Goal: Task Accomplishment & Management: Manage account settings

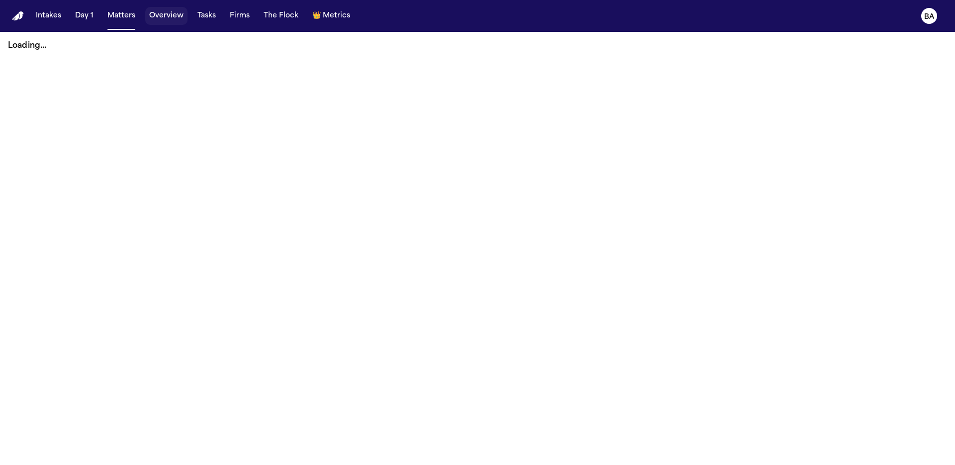
click at [161, 18] on button "Overview" at bounding box center [166, 16] width 42 height 18
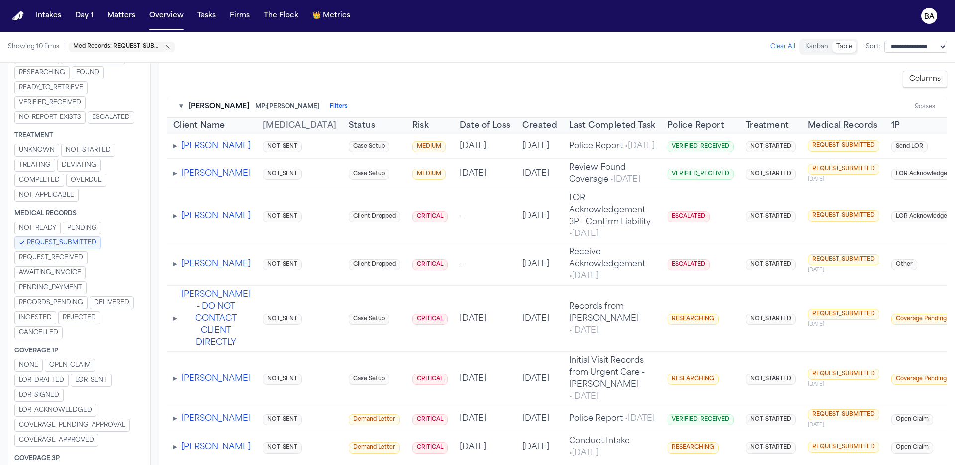
scroll to position [519, 0]
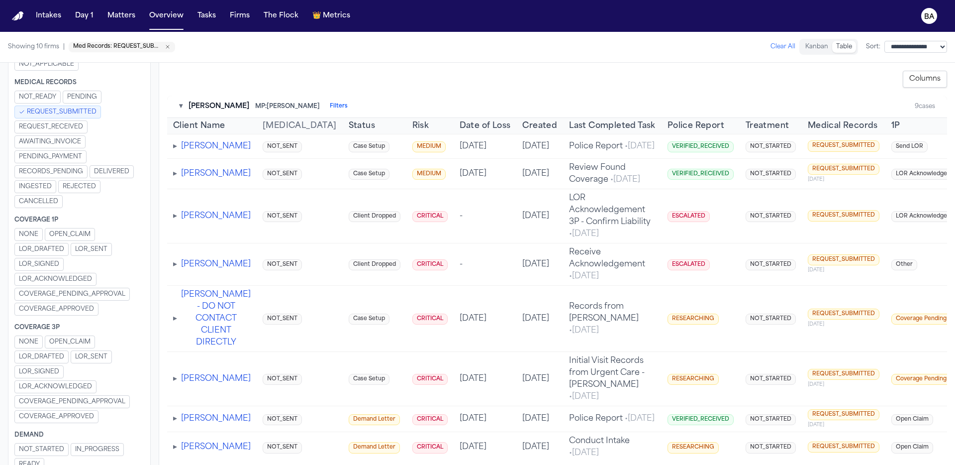
click at [88, 112] on span "REQUEST_SUBMITTED" at bounding box center [62, 112] width 70 height 8
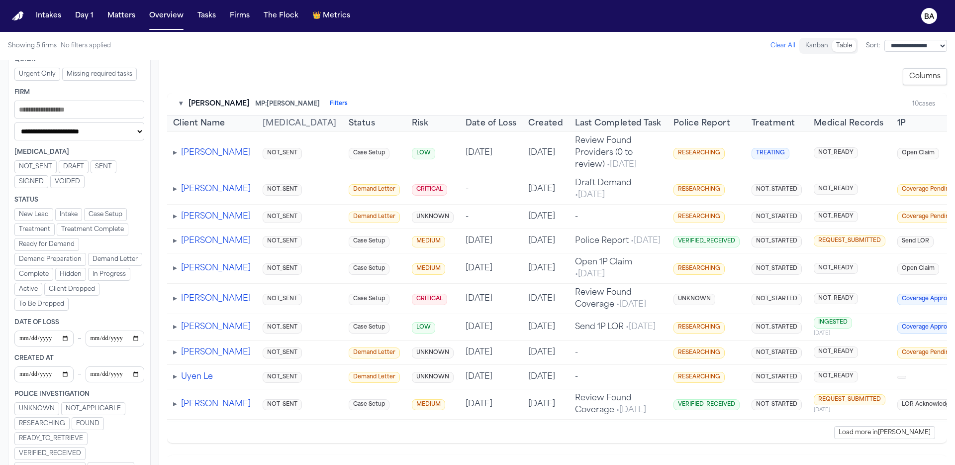
scroll to position [55, 0]
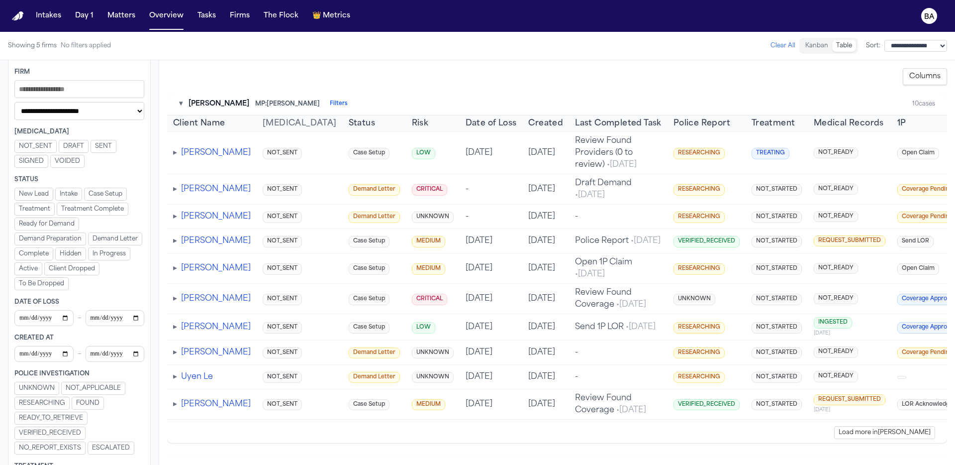
click at [128, 316] on input "Filters" at bounding box center [115, 318] width 59 height 16
click at [129, 317] on input "Filters" at bounding box center [115, 318] width 59 height 16
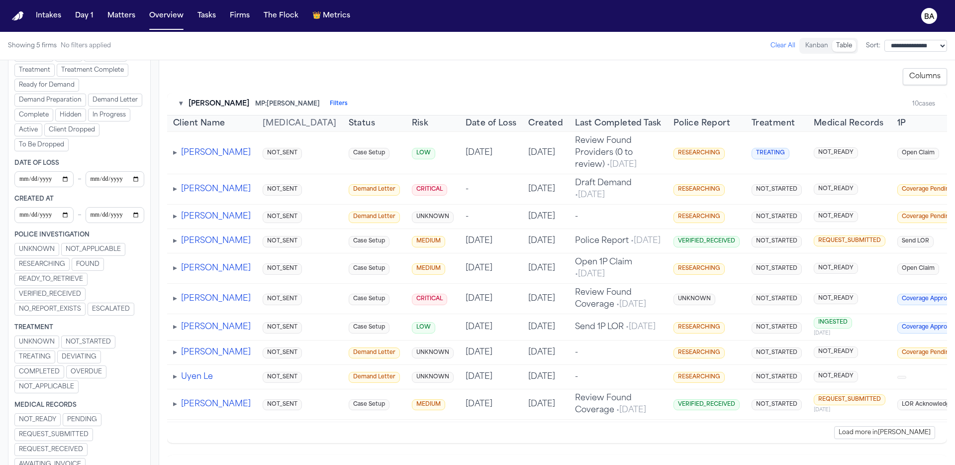
click at [85, 349] on div "UNKNOWN NOT_STARTED TREATING DEVIATING COMPLETED OVERDUE NOT_APPLICABLE" at bounding box center [79, 364] width 130 height 58
click at [86, 357] on span "DEVIATING" at bounding box center [79, 357] width 35 height 8
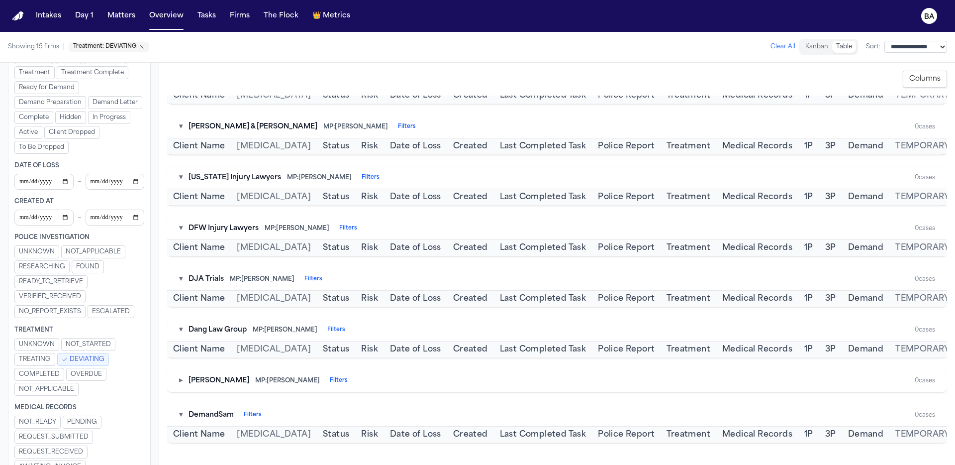
scroll to position [490, 0]
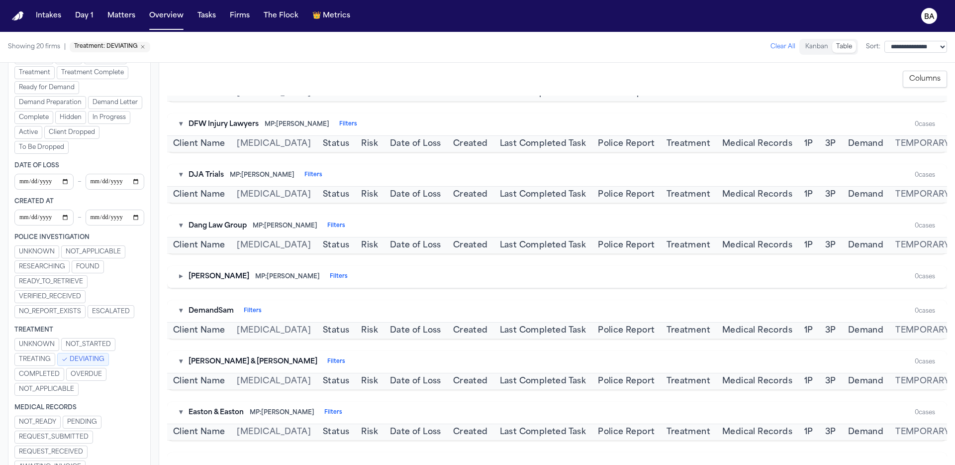
click at [90, 354] on button "DEVIATING" at bounding box center [83, 359] width 52 height 13
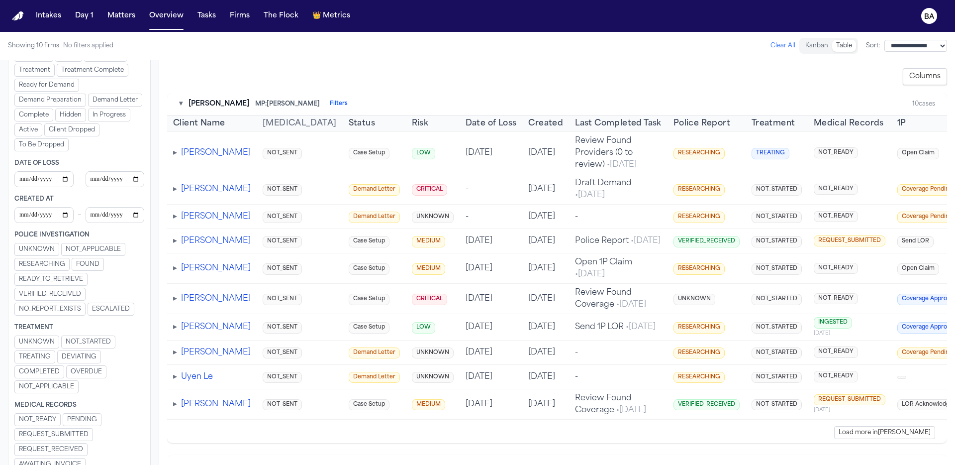
click at [43, 374] on span "COMPLETED" at bounding box center [39, 372] width 41 height 8
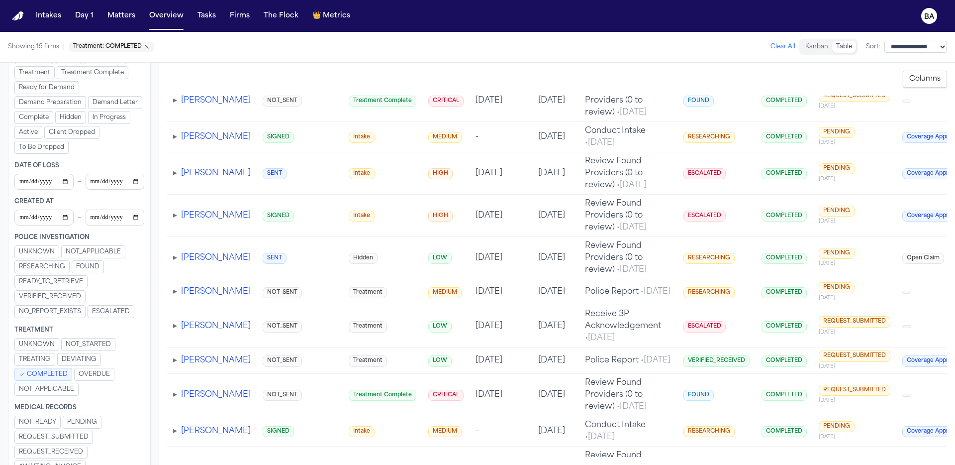
scroll to position [1946, 0]
click at [43, 376] on span "COMPLETED" at bounding box center [47, 374] width 41 height 8
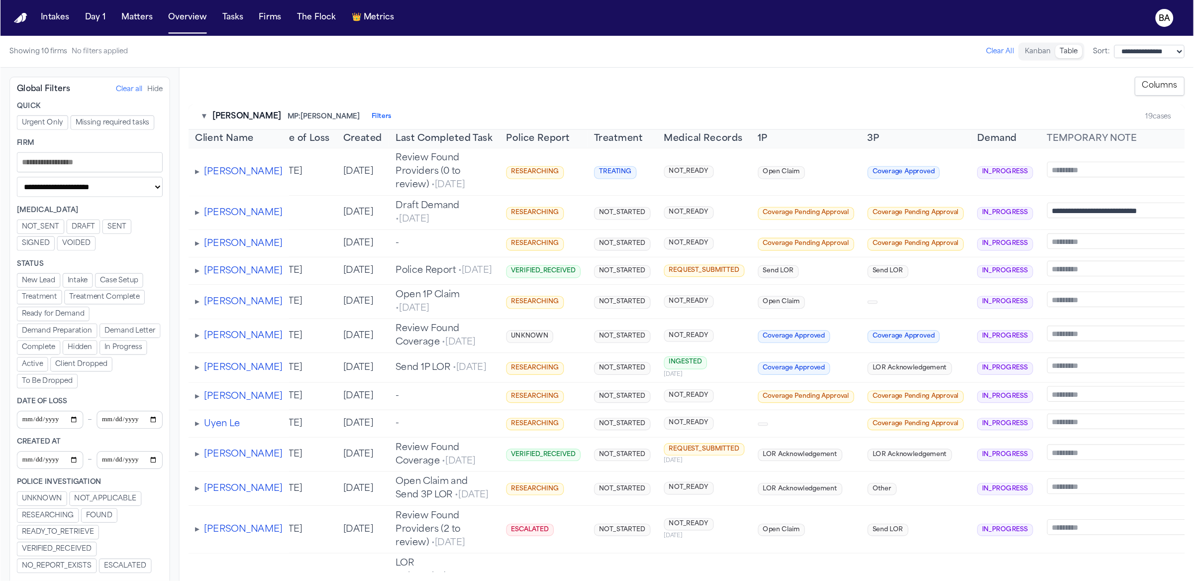
scroll to position [0, 94]
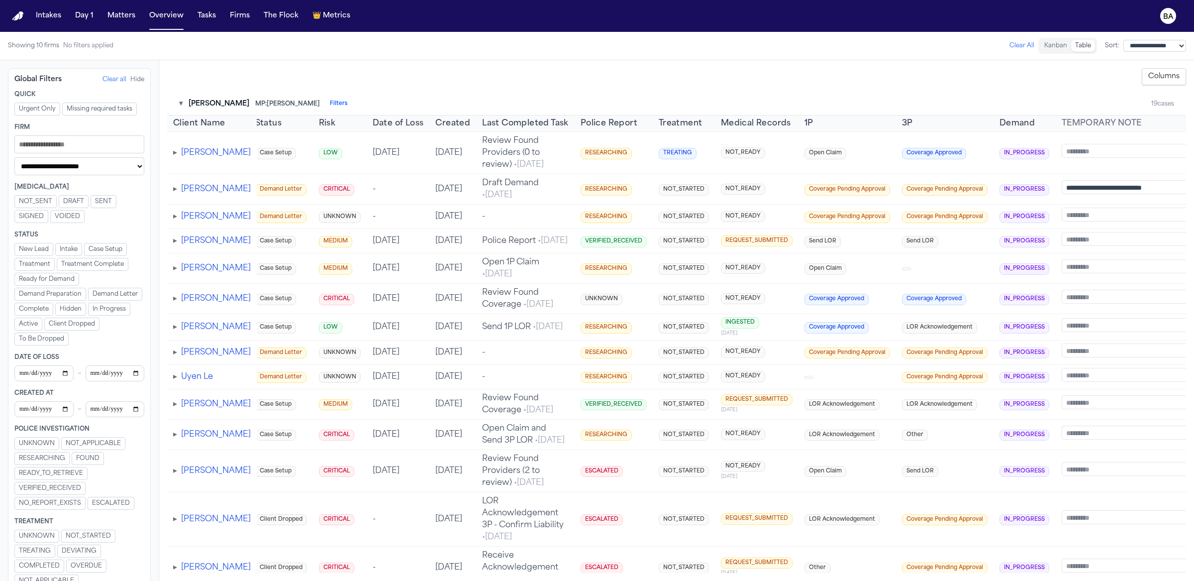
click at [955, 188] on textarea "**********" at bounding box center [1145, 187] width 167 height 14
click at [722, 89] on div "**********" at bounding box center [676, 320] width 1019 height 504
click at [111, 27] on nav "Intakes Day 1 Matters Overview Tasks Firms The Flock 👑 Metrics BA" at bounding box center [597, 16] width 1194 height 32
click at [117, 21] on button "Matters" at bounding box center [121, 16] width 36 height 18
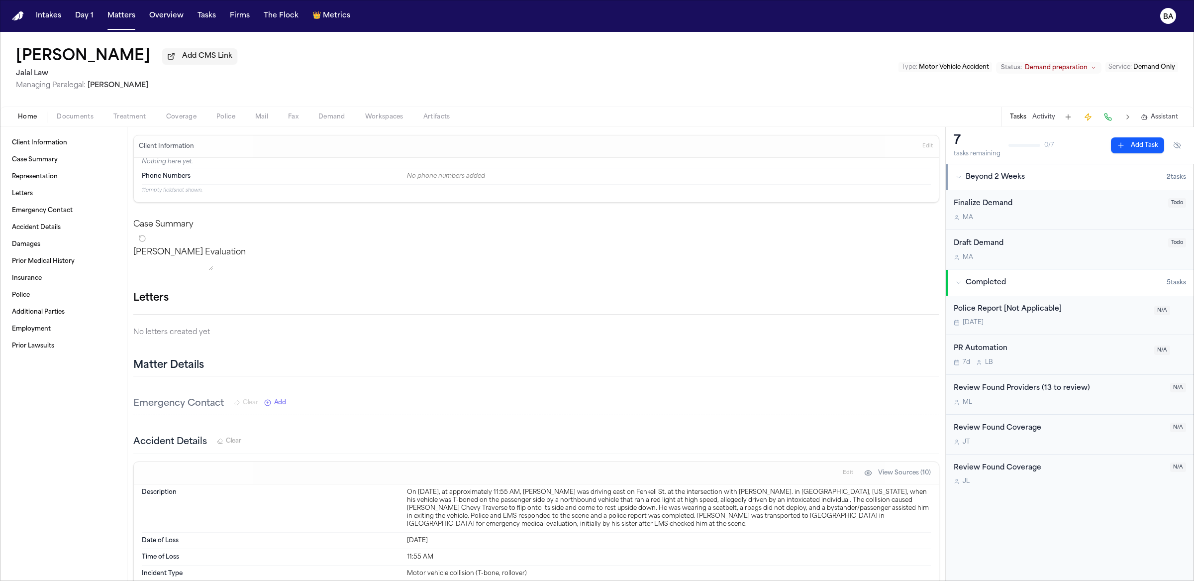
click at [955, 120] on button "Activity" at bounding box center [1043, 117] width 23 height 8
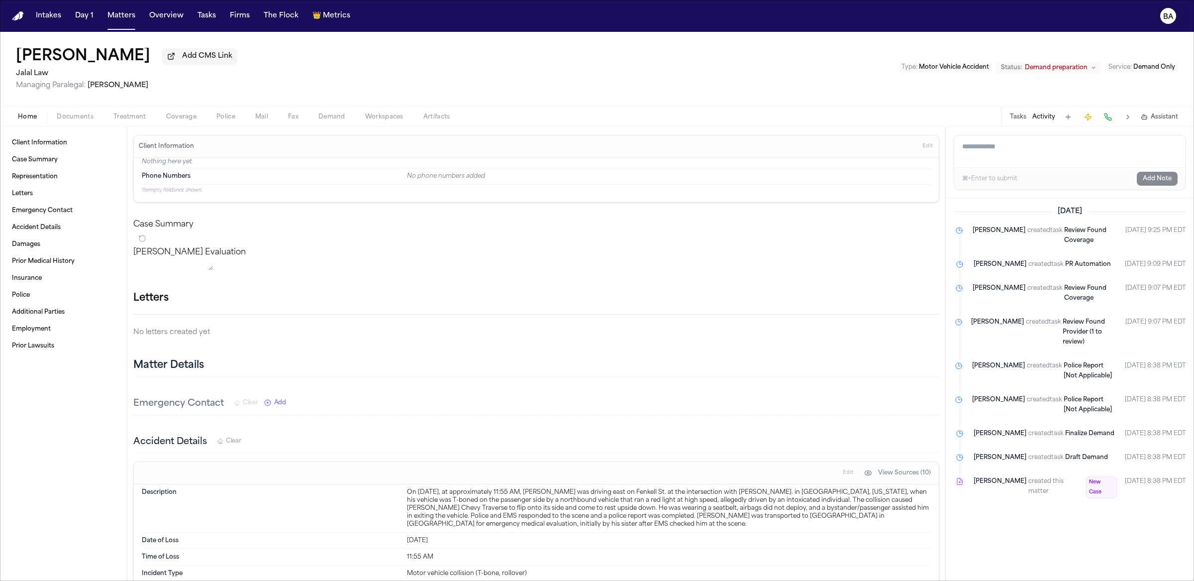
click at [955, 21] on icon "BA" at bounding box center [1168, 16] width 16 height 16
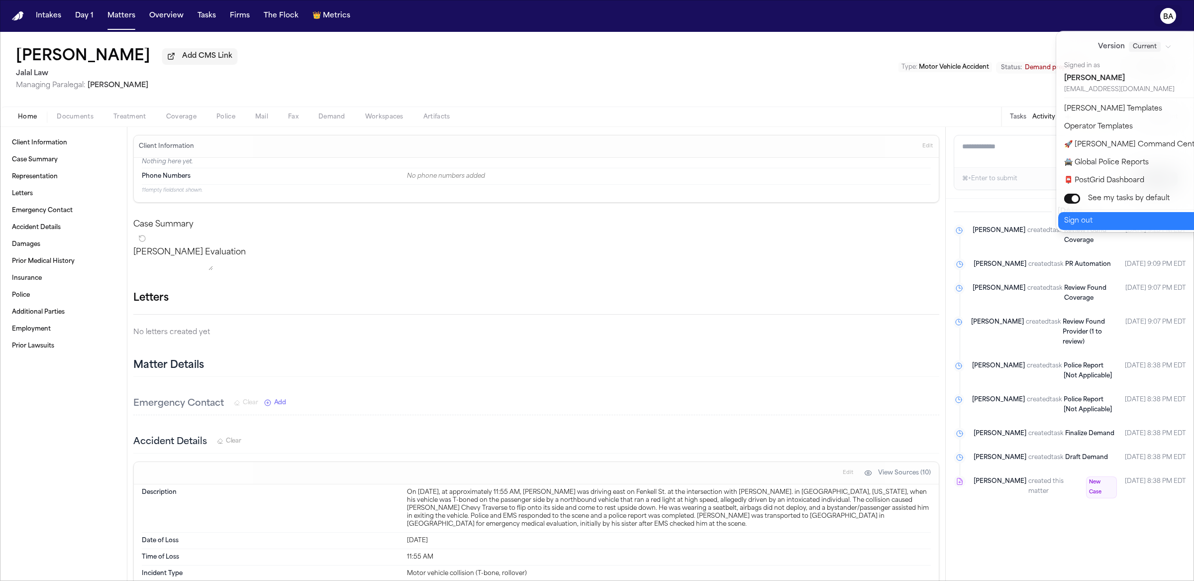
click at [955, 222] on button "Sign out" at bounding box center [1141, 221] width 166 height 18
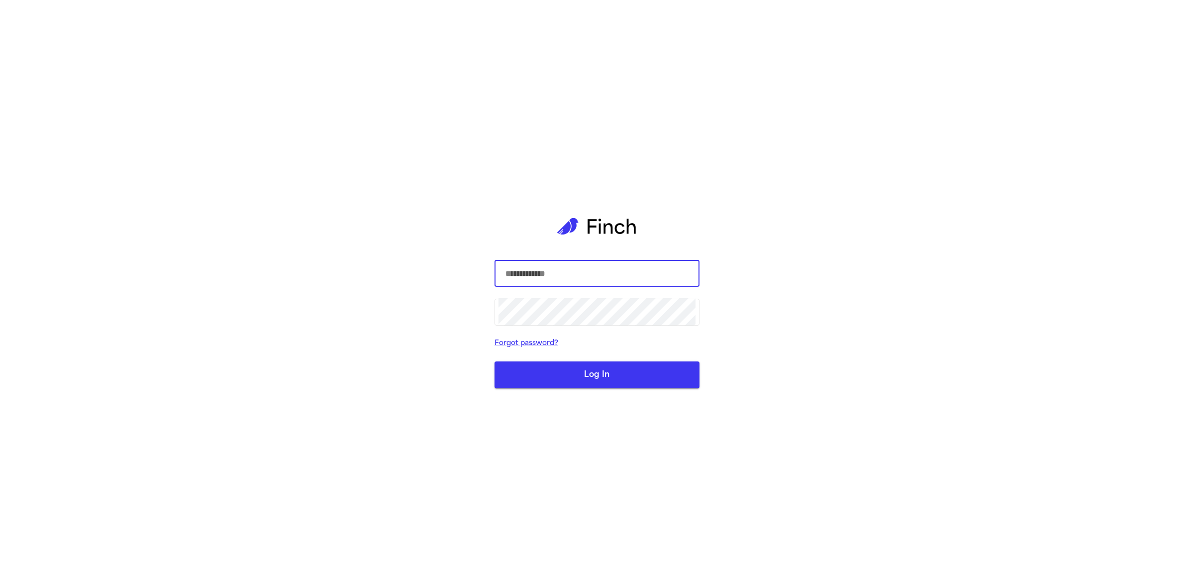
click at [0, 580] on com-1password-button at bounding box center [0, 581] width 0 height 0
type input "**********"
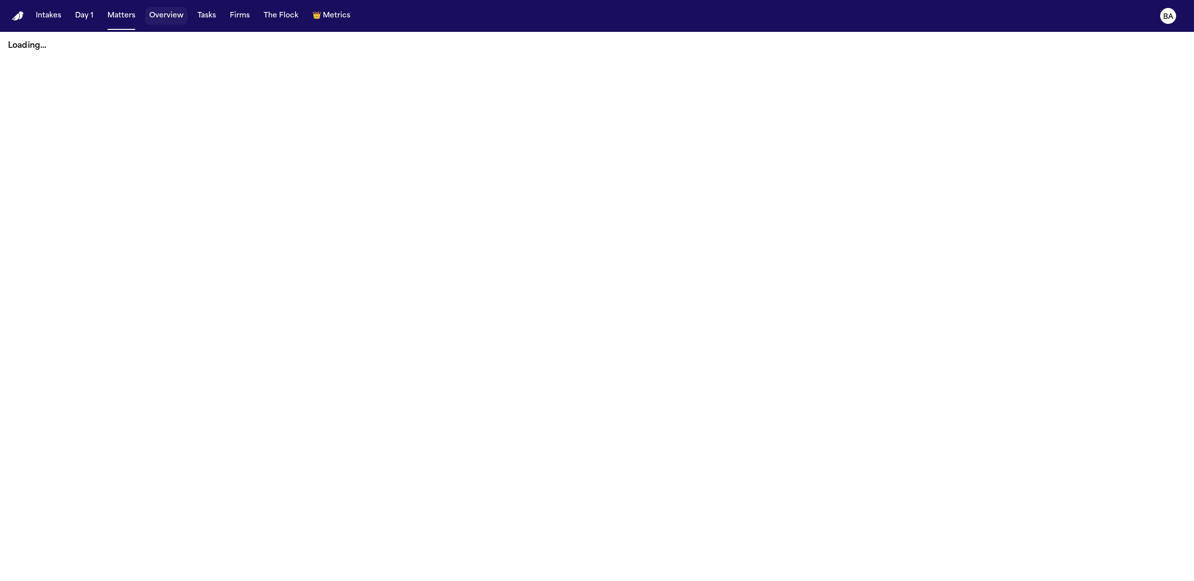
click at [165, 21] on button "Overview" at bounding box center [166, 16] width 42 height 18
